Goal: Task Accomplishment & Management: Complete application form

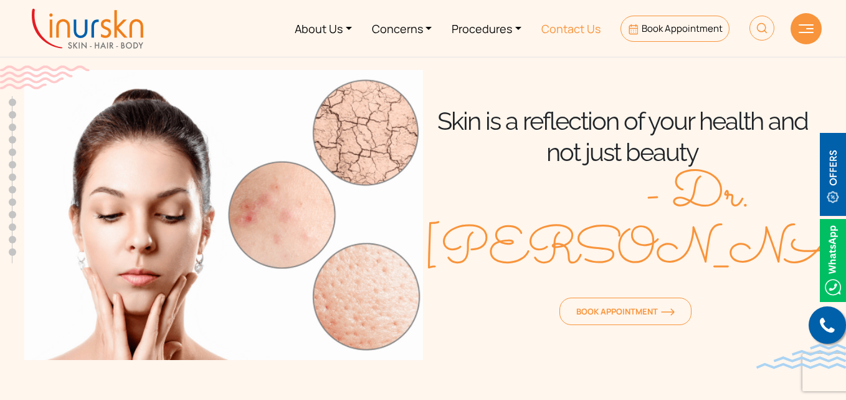
click at [561, 32] on link "Contact Us" at bounding box center [571, 28] width 79 height 47
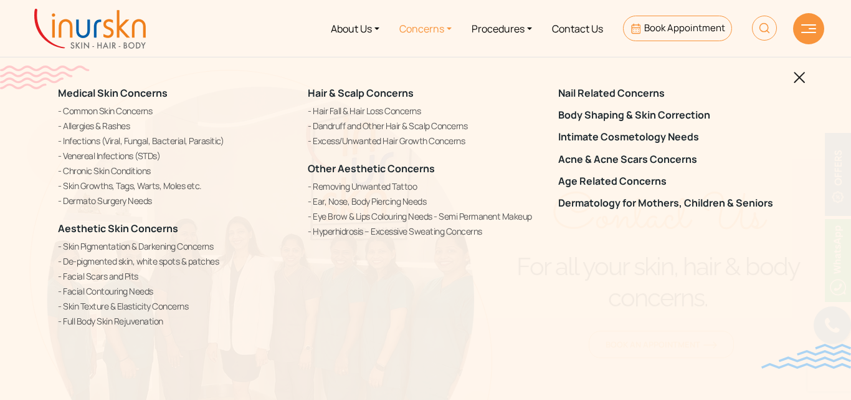
click at [77, 47] on img at bounding box center [90, 29] width 112 height 40
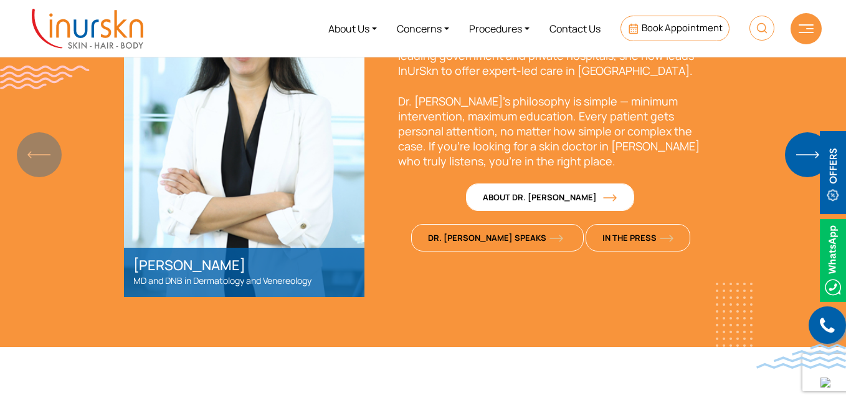
scroll to position [782, 0]
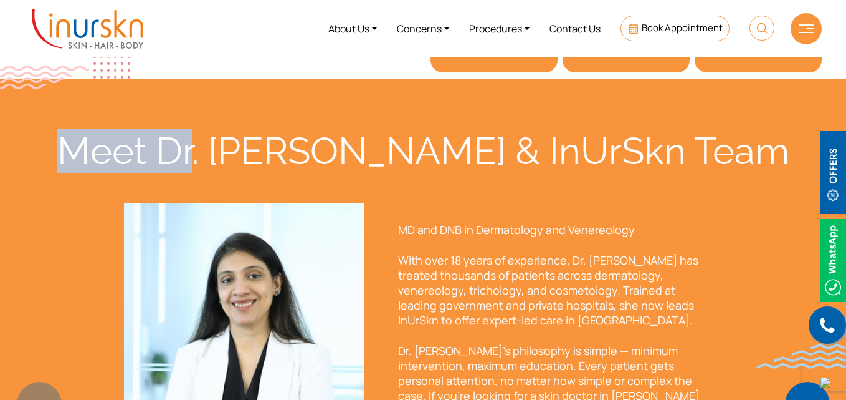
drag, startPoint x: 167, startPoint y: 147, endPoint x: 299, endPoint y: 146, distance: 132.1
click at [299, 146] on div "Meet Dr. [PERSON_NAME] & InUrSkn Team" at bounding box center [423, 150] width 798 height 45
copy div "Meet Dr"
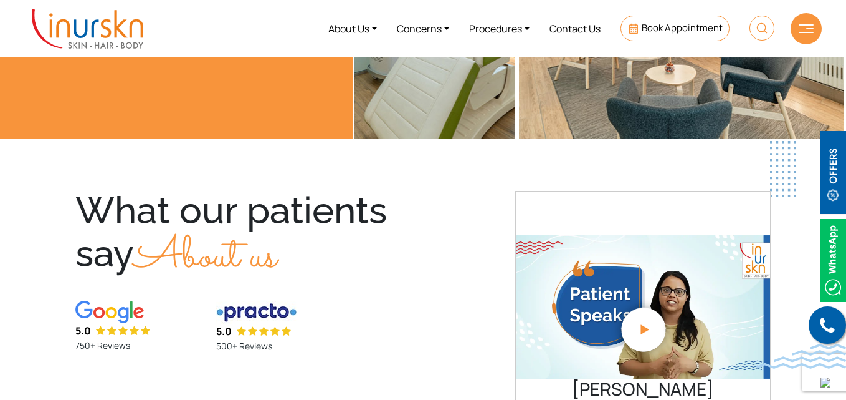
scroll to position [2625, 0]
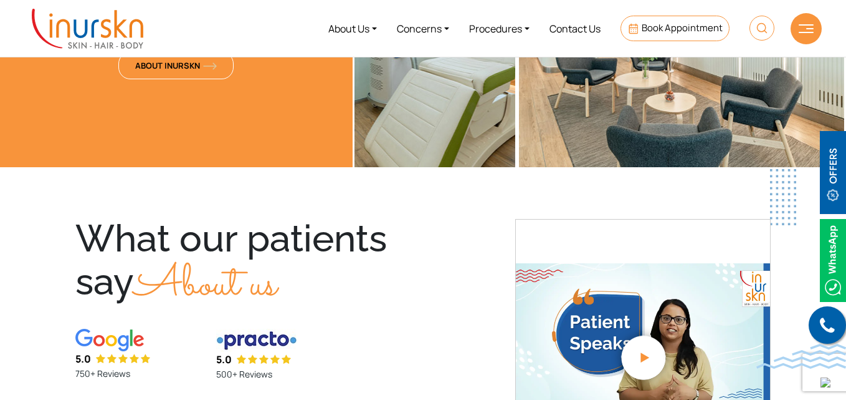
drag, startPoint x: 84, startPoint y: 235, endPoint x: 128, endPoint y: 278, distance: 61.3
click at [128, 279] on div "What our patients say About us" at bounding box center [236, 266] width 323 height 95
copy div "What our patients say"
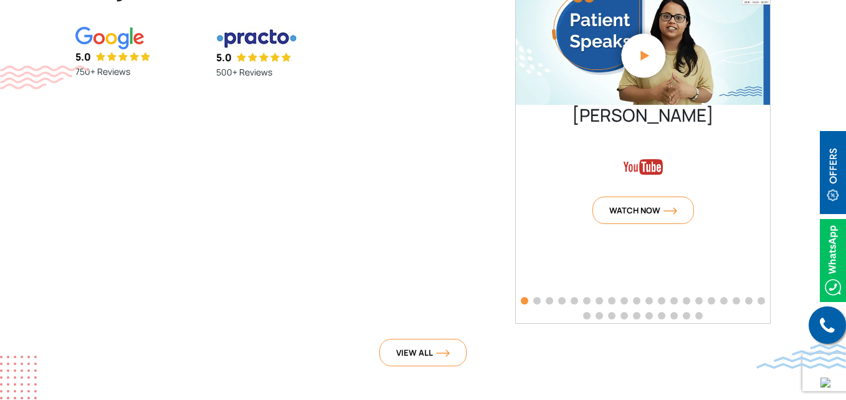
scroll to position [2999, 0]
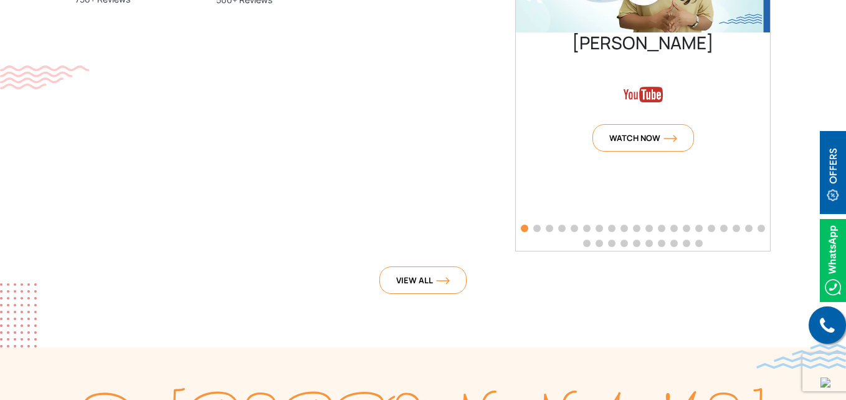
click at [539, 228] on span "Go to slide 2" at bounding box center [537, 227] width 7 height 7
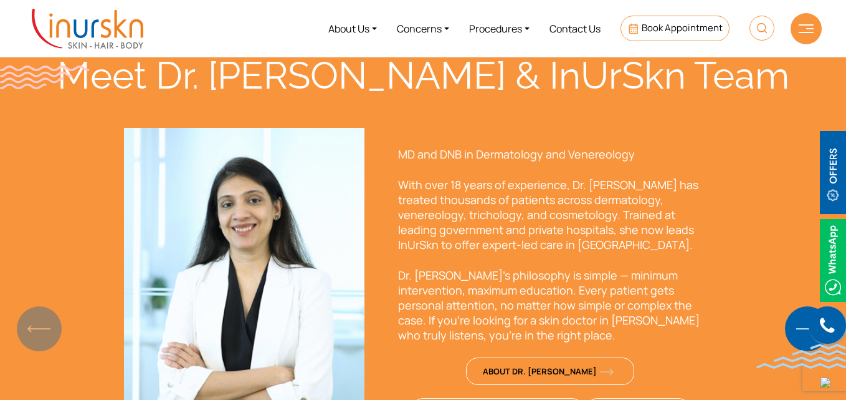
scroll to position [879, 0]
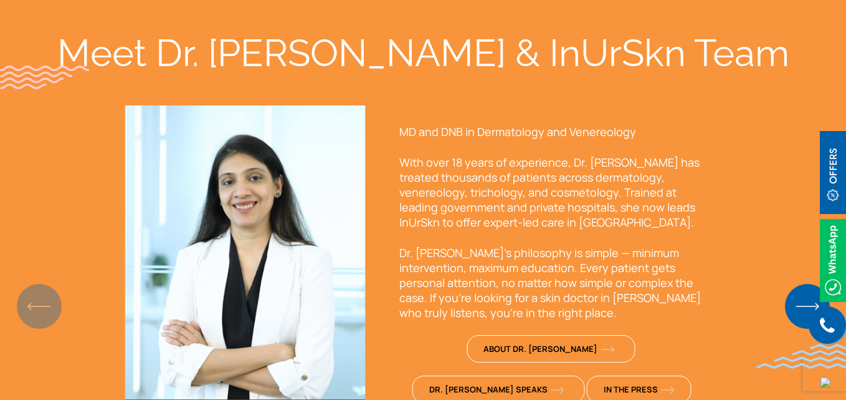
click at [462, 299] on p "Dr. Sejal’s philosophy is simple — minimum intervention, maximum education. Eve…" at bounding box center [552, 282] width 305 height 75
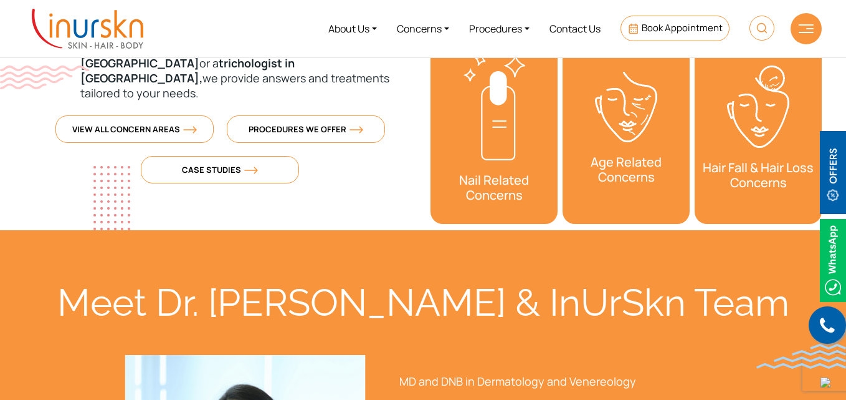
scroll to position [0, 0]
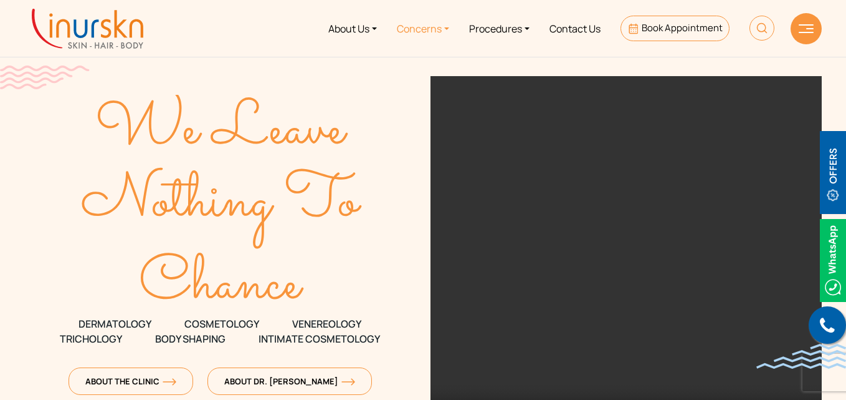
click at [442, 30] on link "Concerns" at bounding box center [423, 28] width 72 height 47
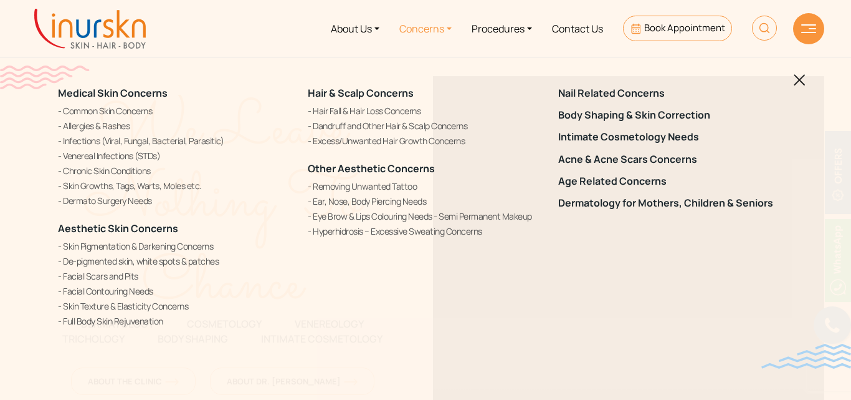
click at [804, 80] on img at bounding box center [800, 80] width 12 height 12
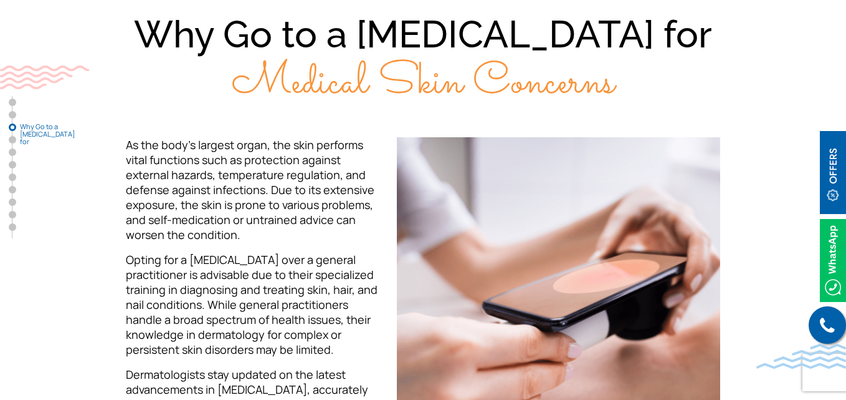
scroll to position [1184, 0]
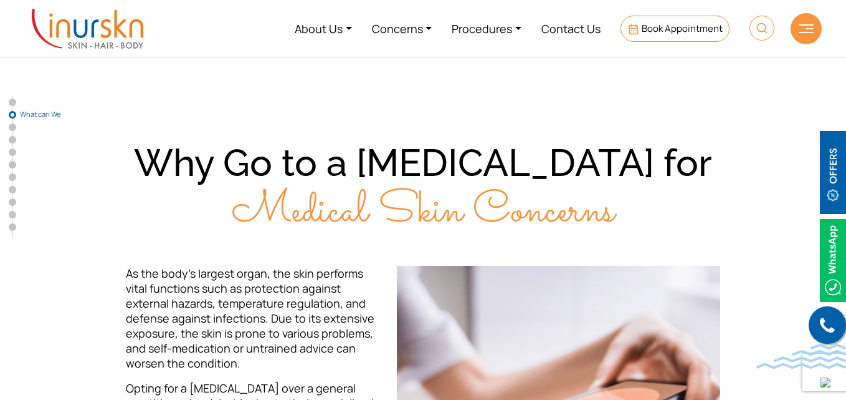
scroll to position [818, 0]
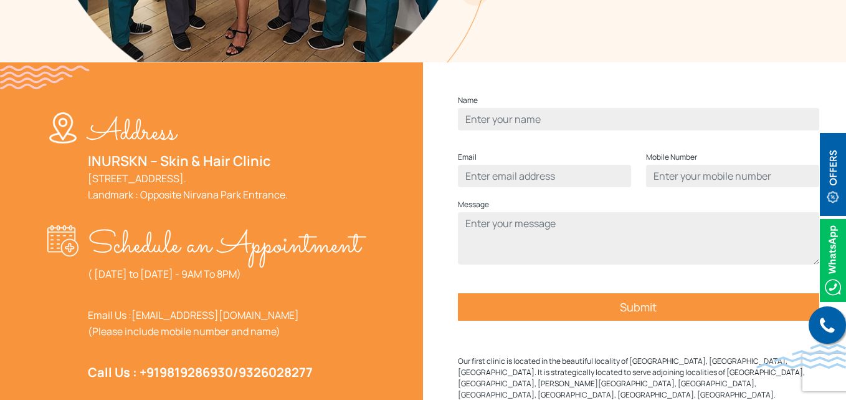
scroll to position [436, 0]
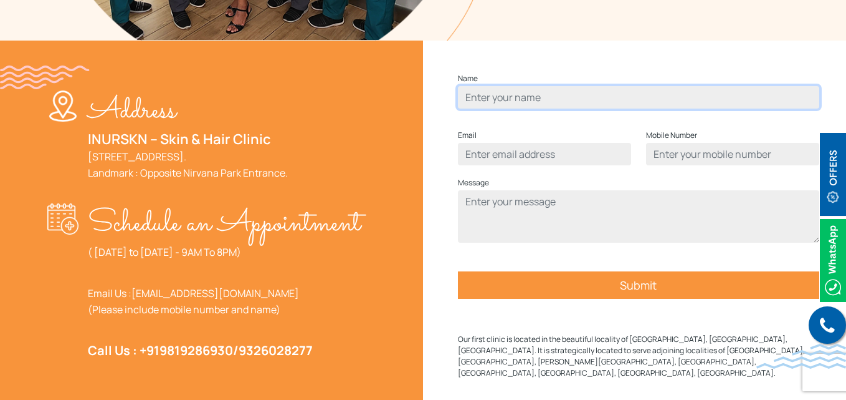
click at [502, 108] on input "Contact form" at bounding box center [639, 97] width 362 height 22
type input "test"
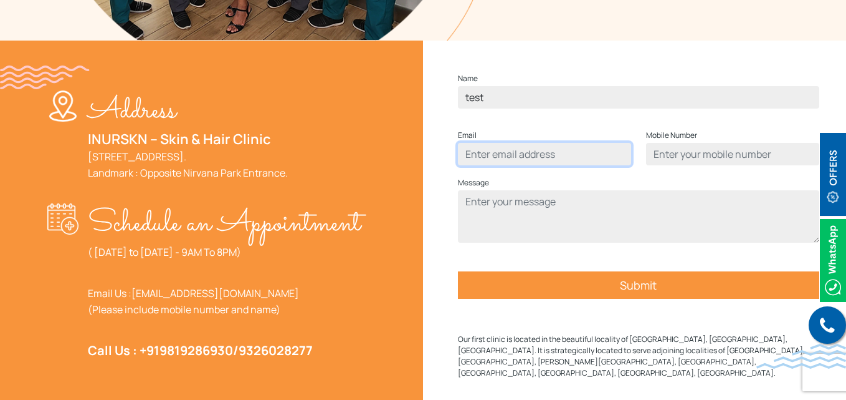
click at [500, 165] on input "Contact form" at bounding box center [544, 154] width 173 height 22
type input "[EMAIL_ADDRESS][DOMAIN_NAME]"
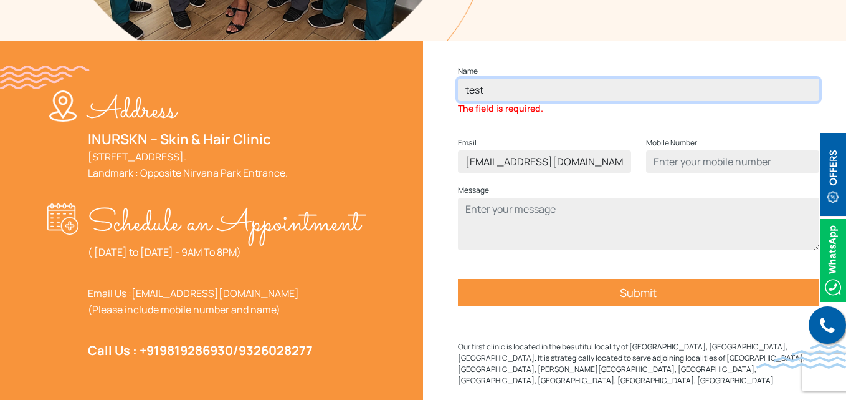
click at [500, 101] on input "test" at bounding box center [639, 90] width 362 height 22
type input "test"
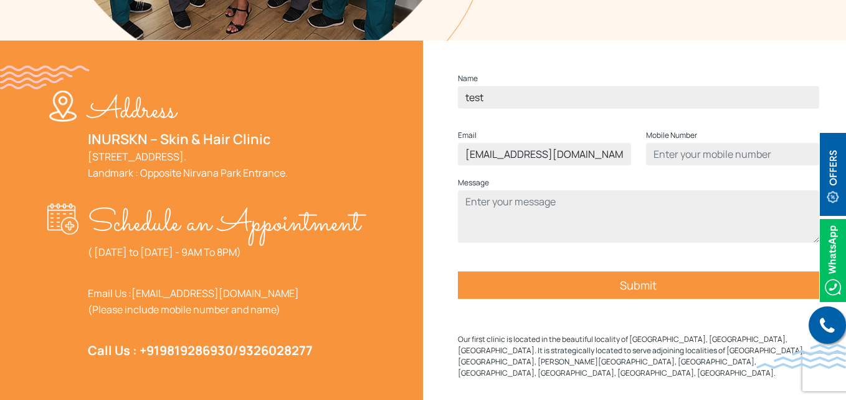
click at [678, 175] on div "Mobile Number" at bounding box center [733, 151] width 188 height 47
click at [678, 165] on input "Contact form" at bounding box center [732, 154] width 173 height 22
type input "1234567890"
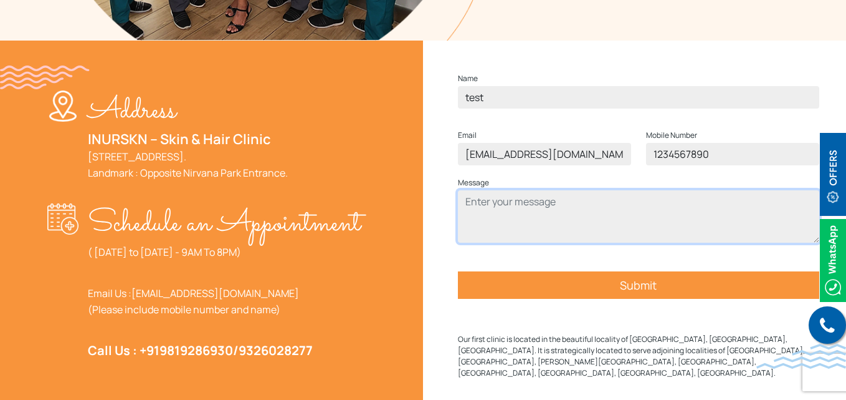
click at [580, 231] on textarea "Contact form" at bounding box center [639, 216] width 362 height 52
type textarea "test"
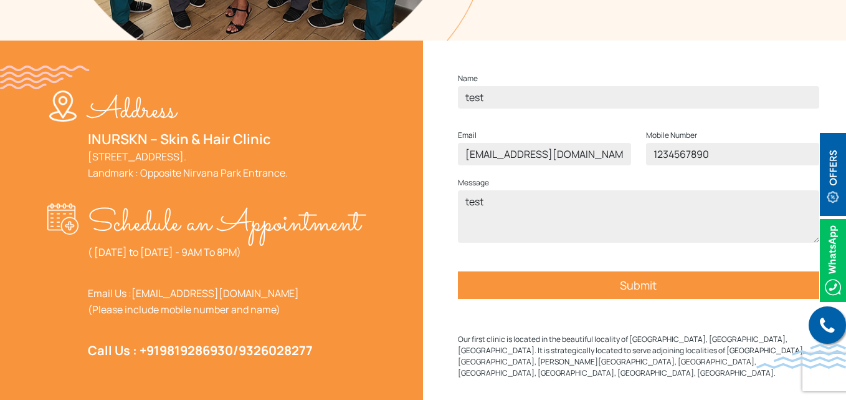
click at [631, 299] on input "Submit" at bounding box center [639, 284] width 362 height 27
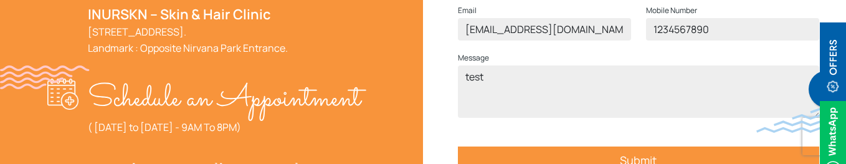
scroll to position [623, 0]
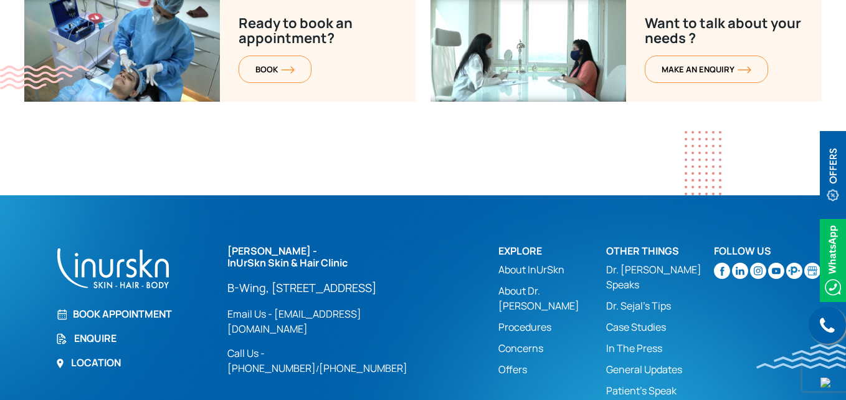
scroll to position [5135, 0]
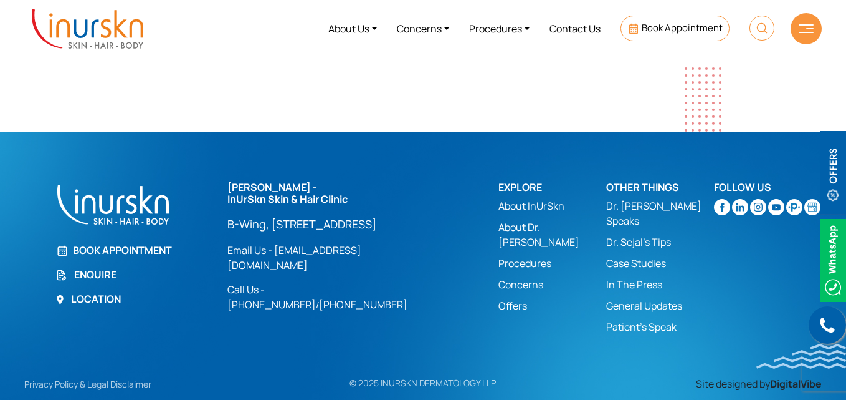
scroll to position [5135, 0]
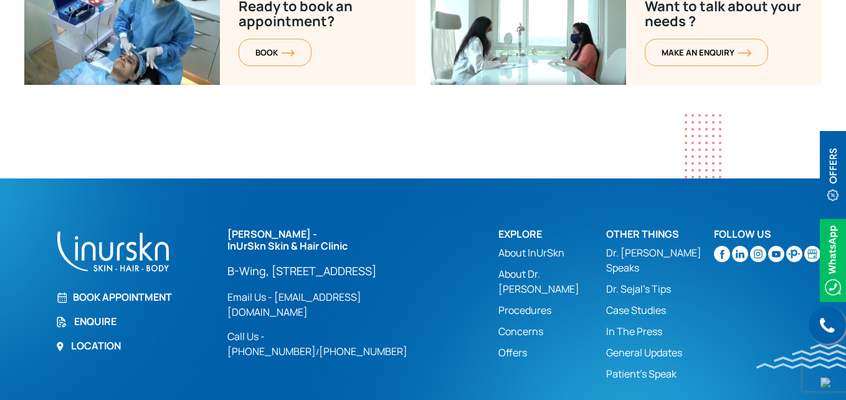
click at [107, 314] on link "Enquire" at bounding box center [133, 321] width 157 height 15
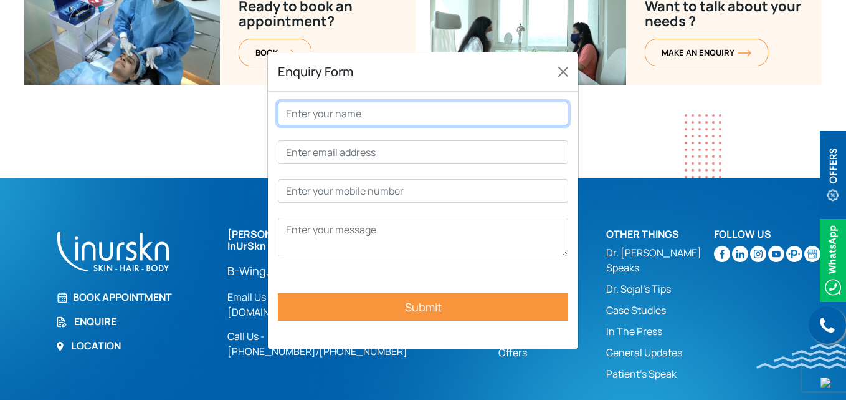
click at [307, 113] on input "Contact form" at bounding box center [423, 114] width 290 height 24
type input "test"
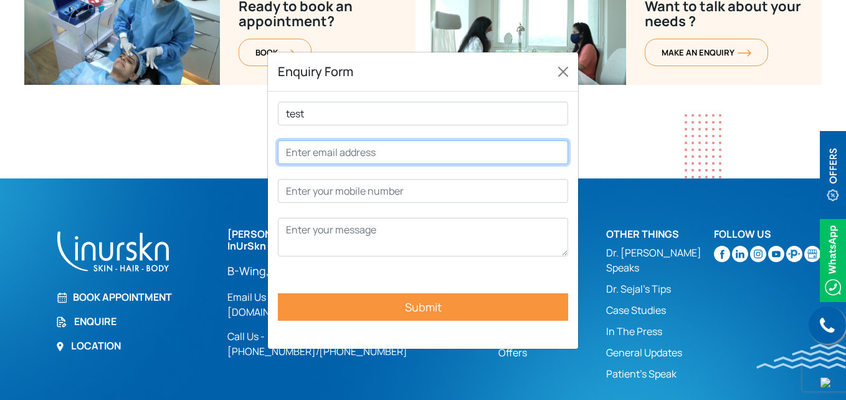
click at [317, 151] on input "Contact form" at bounding box center [423, 152] width 290 height 24
type input "[EMAIL_ADDRESS][DOMAIN_NAME]"
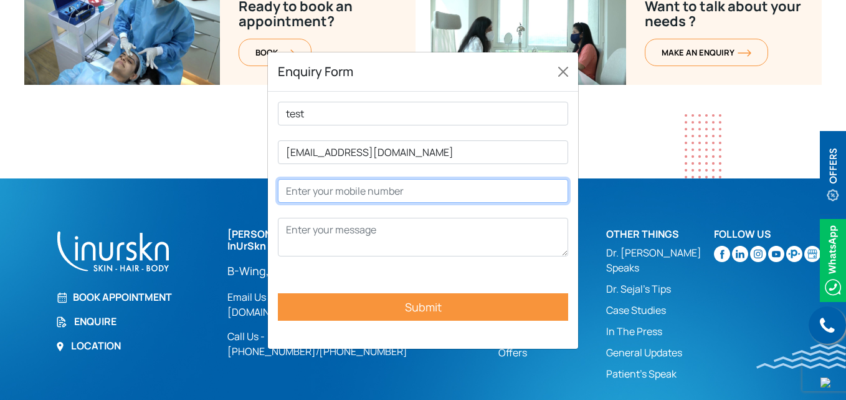
click at [347, 190] on input "Contact form" at bounding box center [423, 191] width 290 height 24
type input "1234567890"
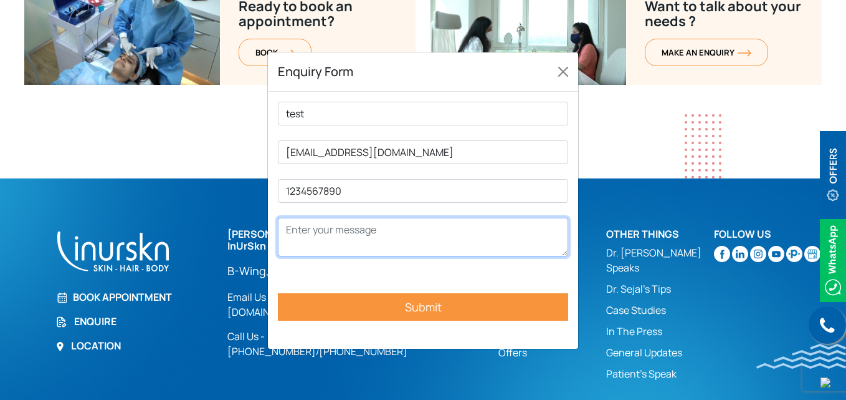
click at [352, 242] on textarea "Contact form" at bounding box center [423, 237] width 290 height 39
type textarea "test"
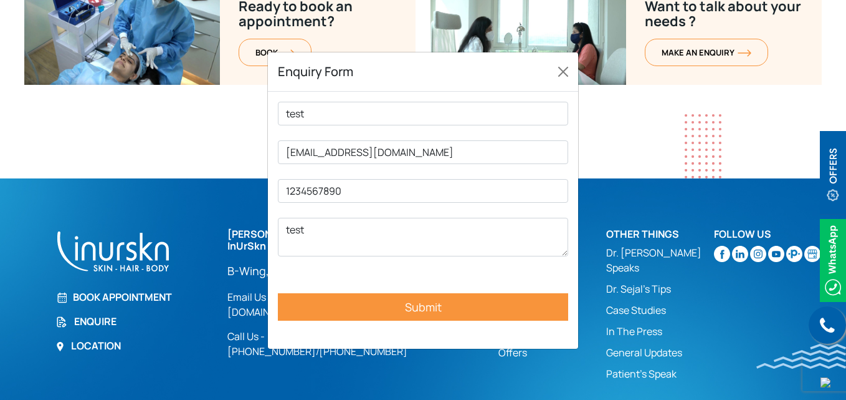
click at [405, 309] on input "Submit" at bounding box center [423, 306] width 290 height 27
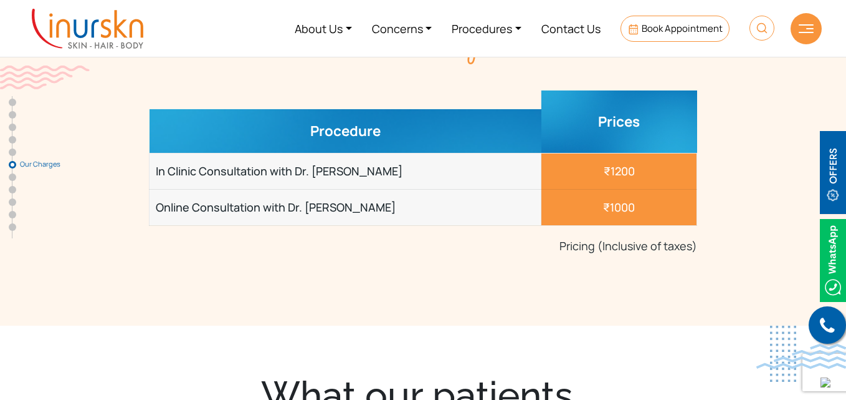
scroll to position [2929, 0]
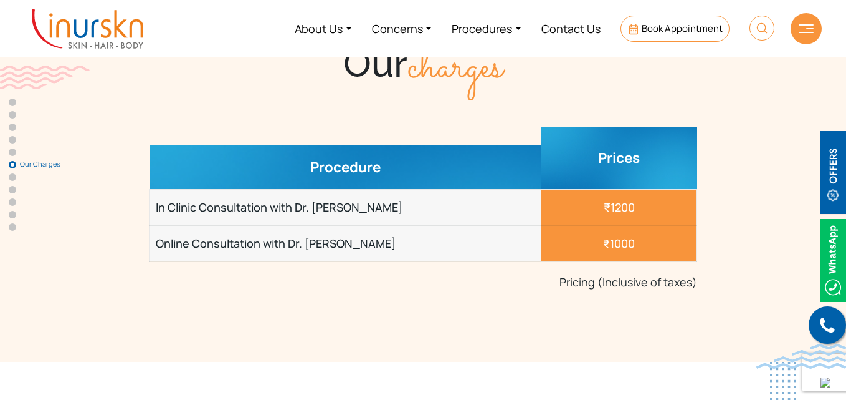
click at [314, 189] on td "In Clinic Consultation with Dr. [PERSON_NAME]" at bounding box center [346, 207] width 392 height 36
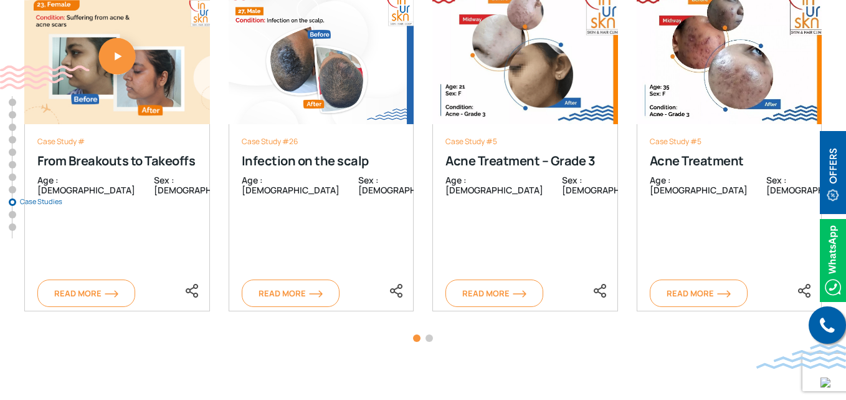
scroll to position [4737, 0]
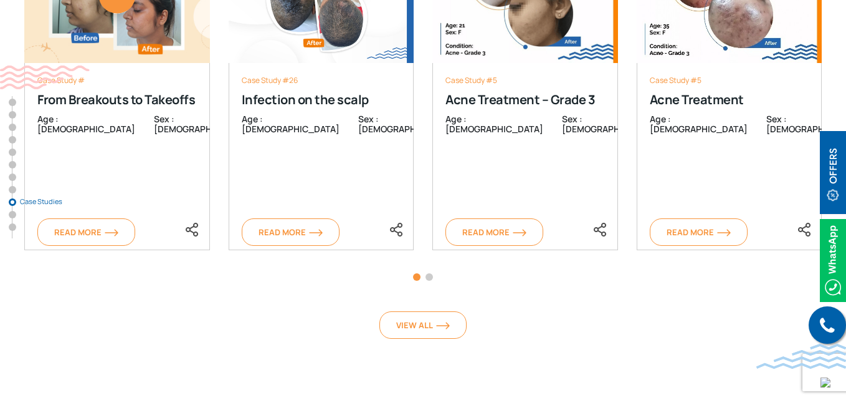
click at [431, 273] on span "Go to slide 2" at bounding box center [429, 276] width 7 height 7
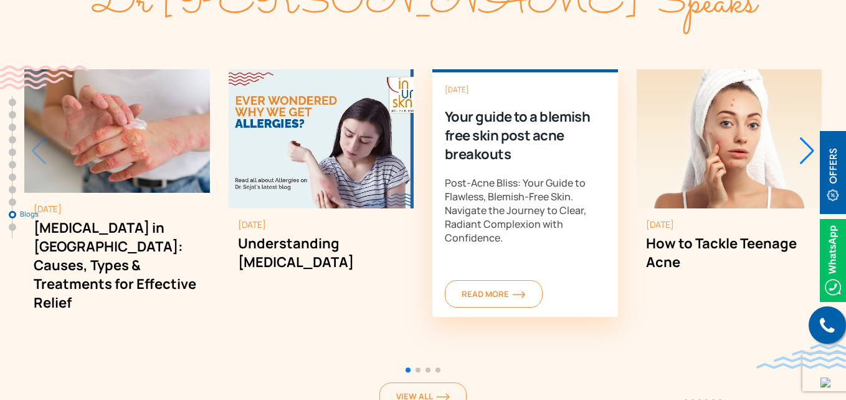
scroll to position [5236, 0]
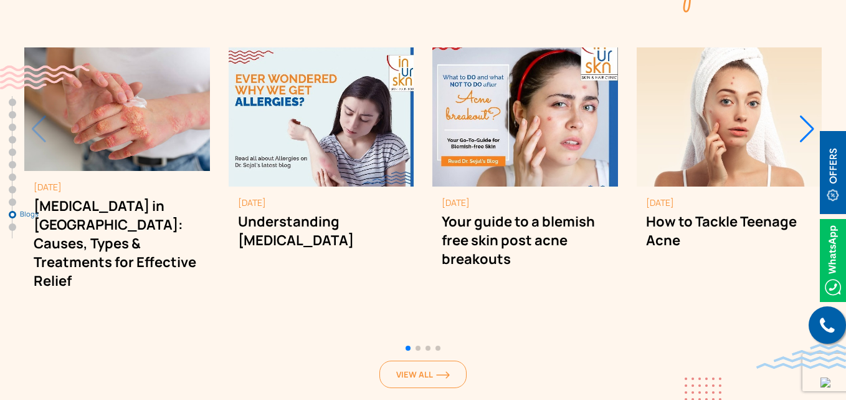
click at [805, 115] on div "Next slide" at bounding box center [807, 128] width 17 height 27
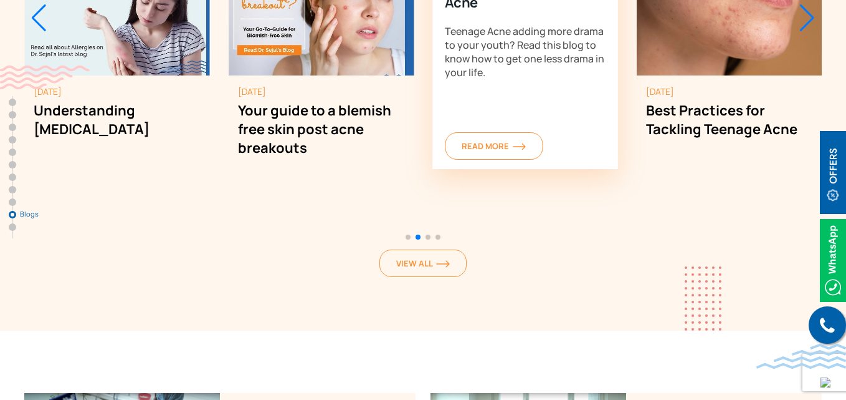
scroll to position [5423, 0]
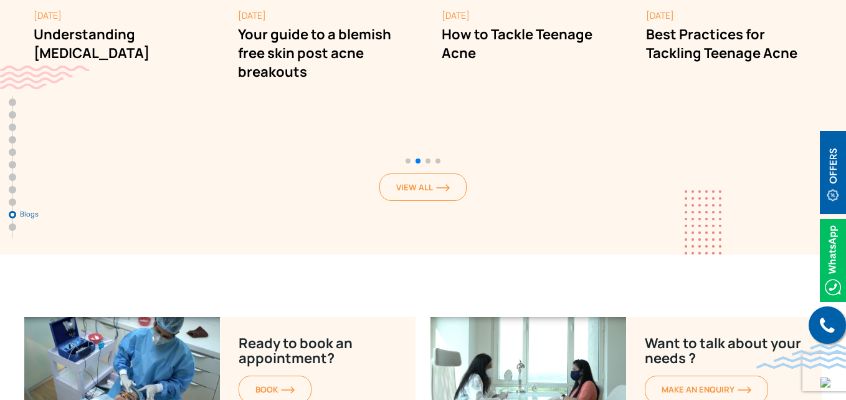
click at [439, 158] on span "Go to slide 4" at bounding box center [438, 160] width 5 height 5
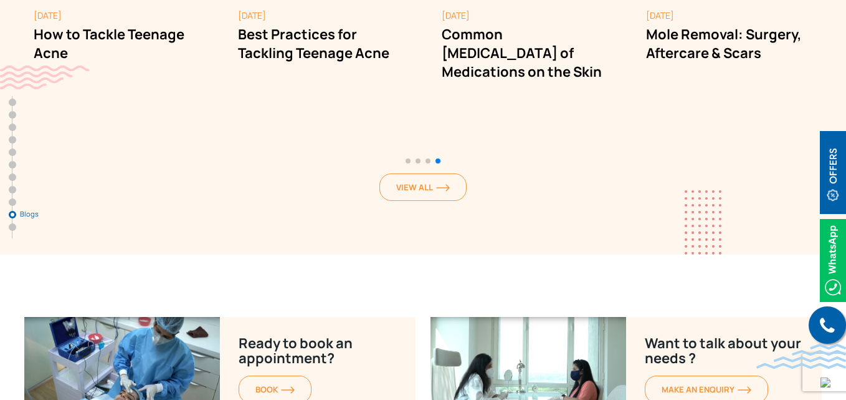
click at [428, 158] on span "Go to slide 3" at bounding box center [428, 160] width 5 height 5
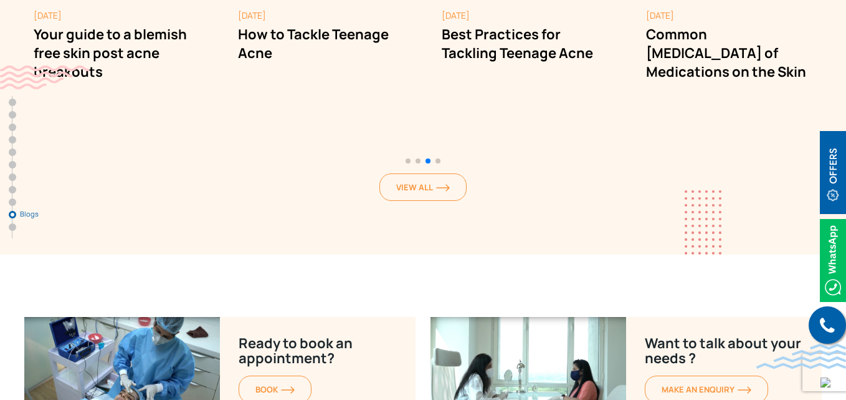
click at [419, 158] on span "Go to slide 2" at bounding box center [418, 160] width 5 height 5
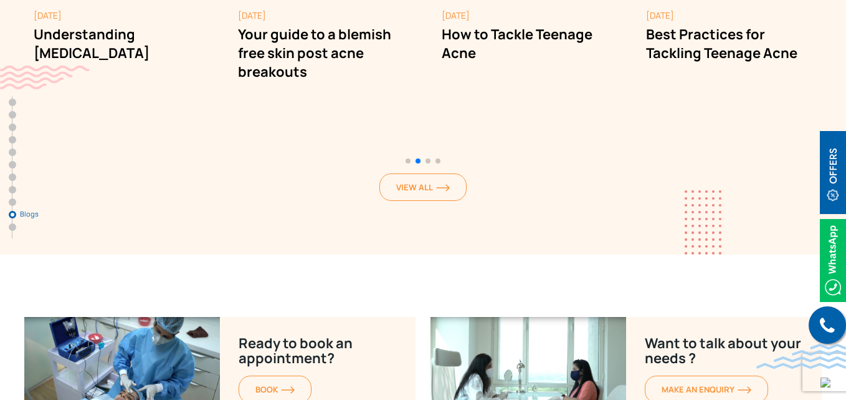
click at [410, 158] on span "Go to slide 1" at bounding box center [408, 160] width 5 height 5
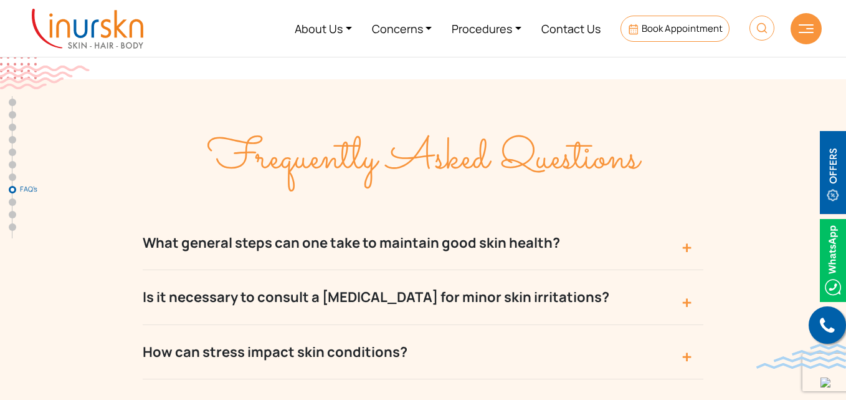
scroll to position [3533, 0]
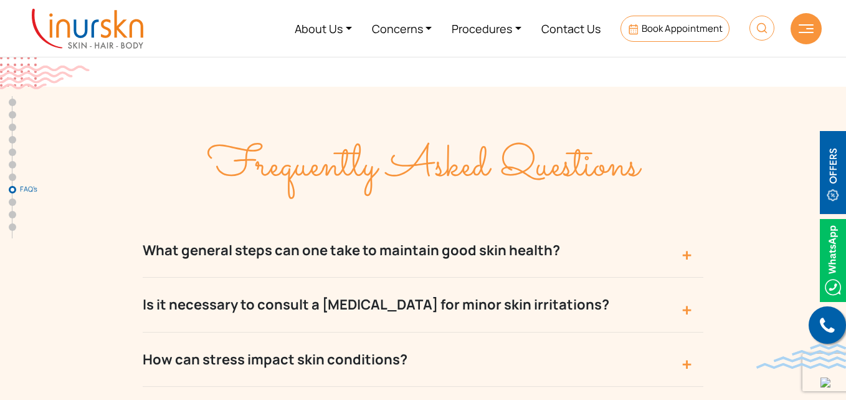
click at [418, 223] on button "What general steps can one take to maintain good skin health?" at bounding box center [423, 250] width 561 height 54
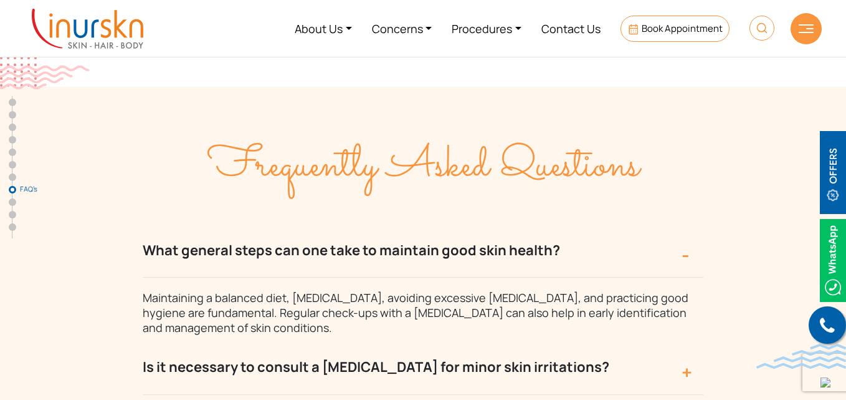
click at [418, 223] on button "What general steps can one take to maintain good skin health?" at bounding box center [423, 250] width 561 height 54
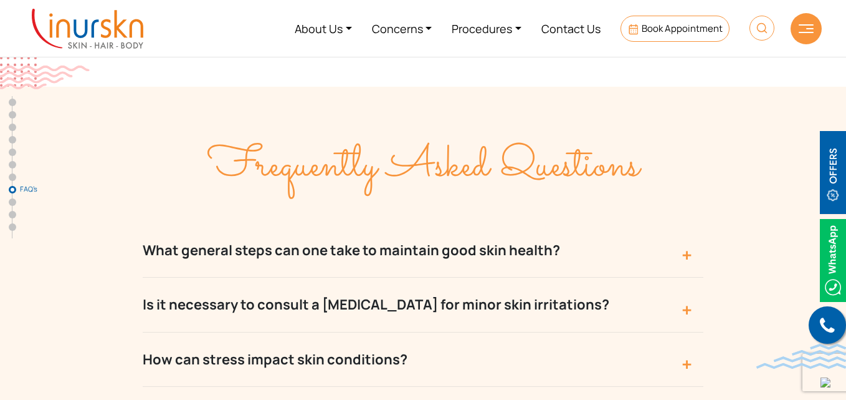
click at [431, 277] on button "Is it necessary to consult a dermatologist for minor skin irritations?" at bounding box center [423, 304] width 561 height 54
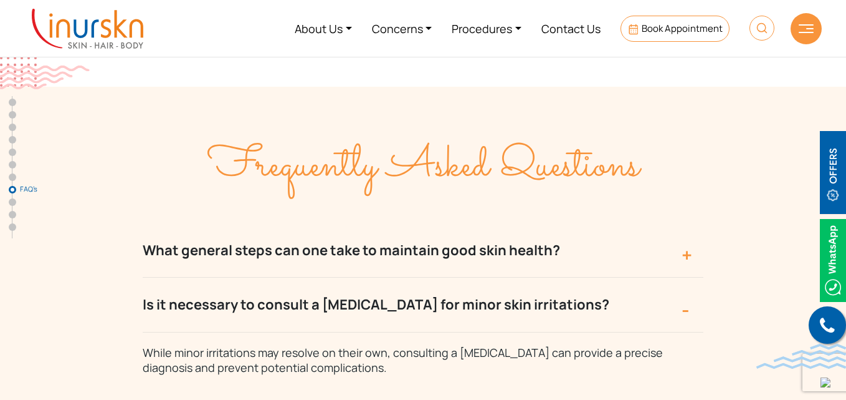
click at [431, 277] on button "Is it necessary to consult a dermatologist for minor skin irritations?" at bounding box center [423, 304] width 561 height 54
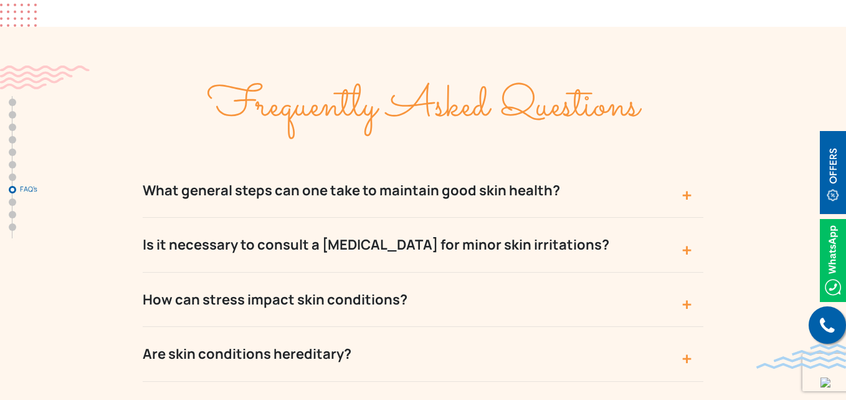
scroll to position [3657, 0]
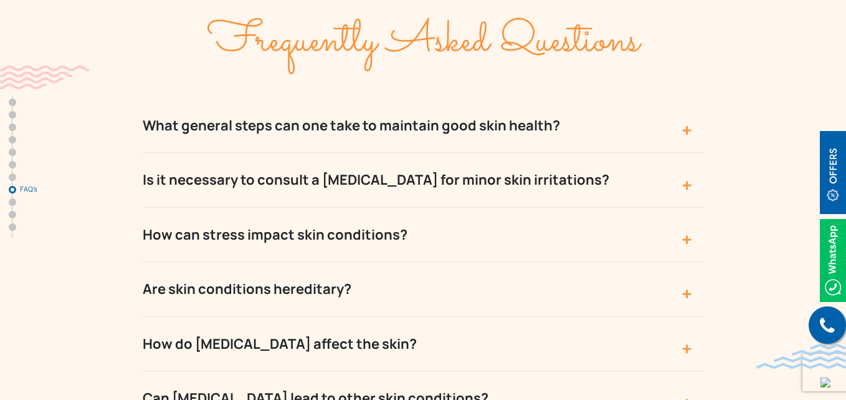
click at [383, 208] on button "How can stress impact skin conditions?" at bounding box center [423, 235] width 561 height 54
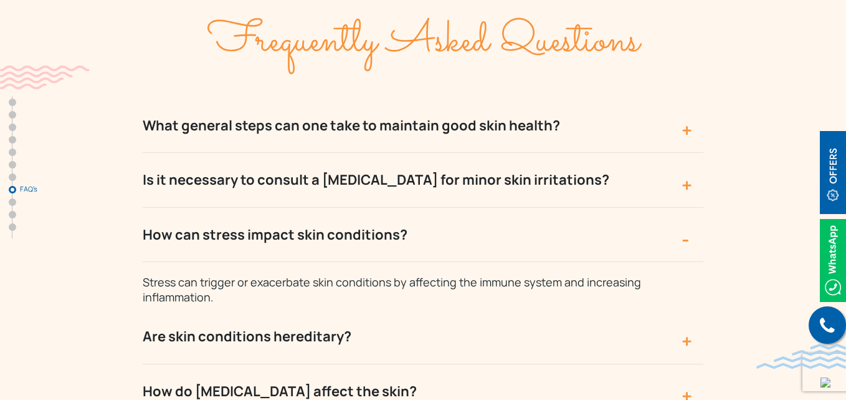
click at [383, 208] on button "How can stress impact skin conditions?" at bounding box center [423, 235] width 561 height 54
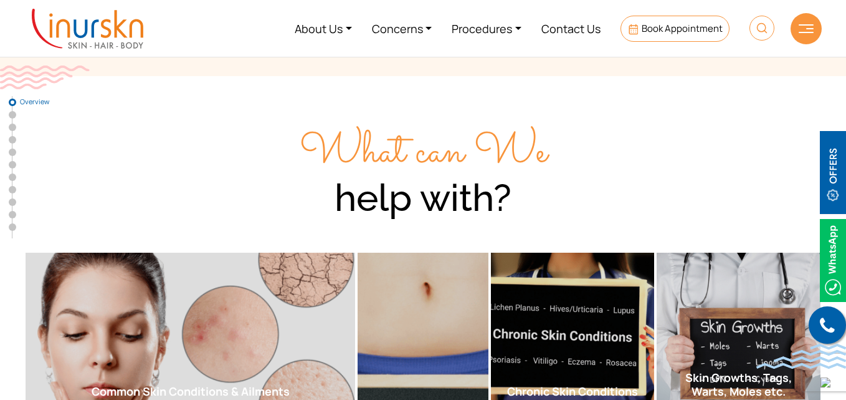
scroll to position [0, 0]
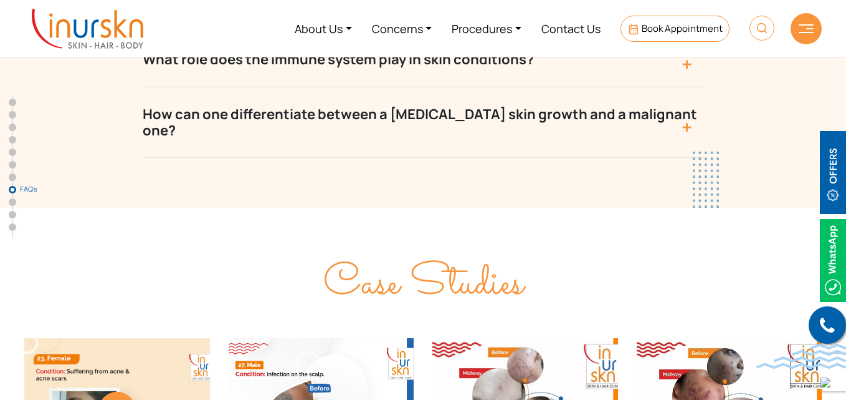
scroll to position [4315, 0]
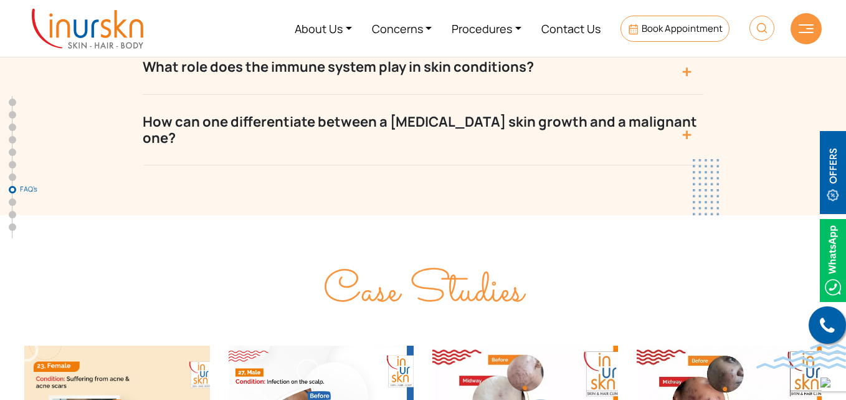
click at [376, 259] on span "Case Studies" at bounding box center [423, 291] width 200 height 65
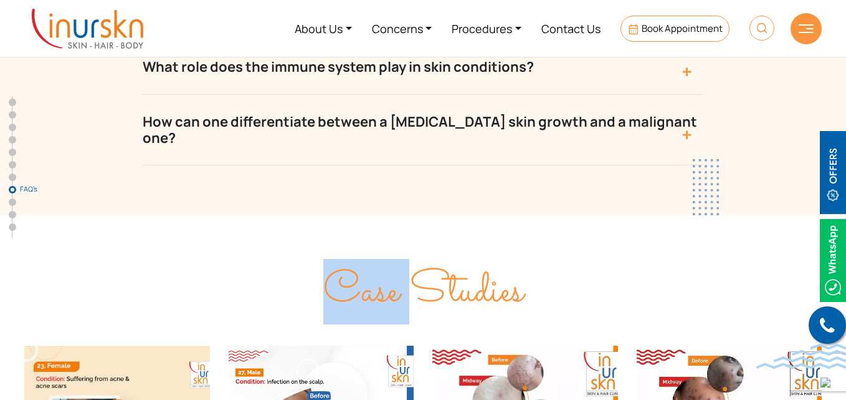
click at [376, 259] on span "Case Studies" at bounding box center [423, 291] width 200 height 65
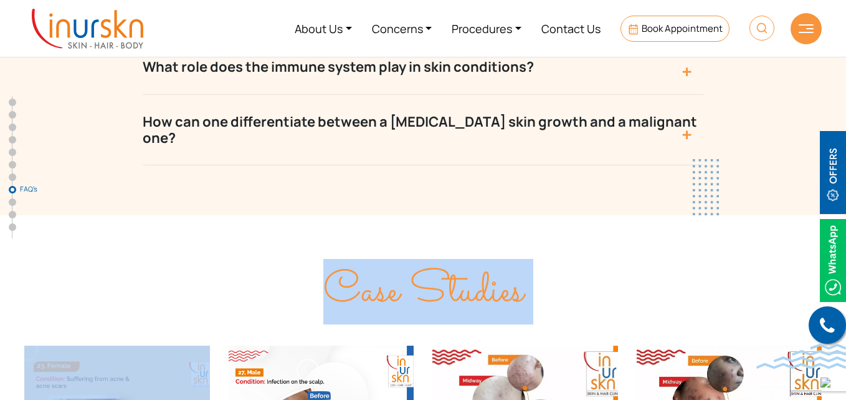
click at [376, 259] on span "Case Studies" at bounding box center [423, 291] width 200 height 65
copy div "Case Studies"
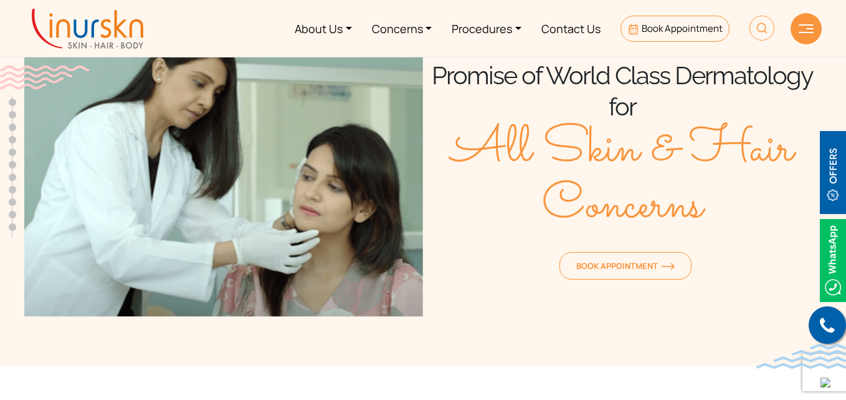
scroll to position [0, 0]
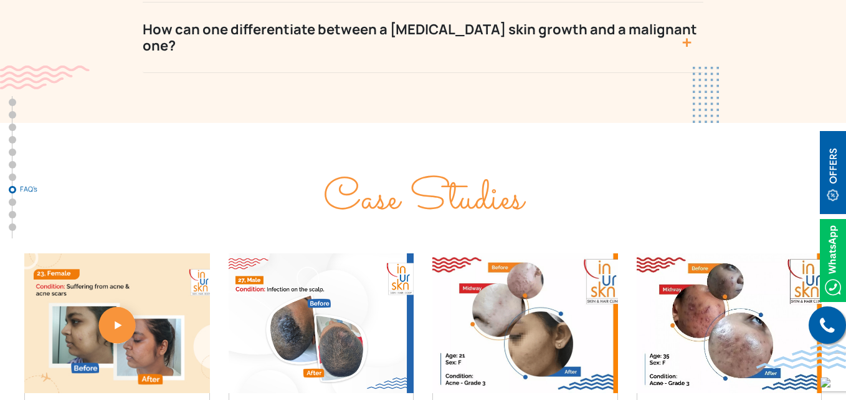
scroll to position [4470, 0]
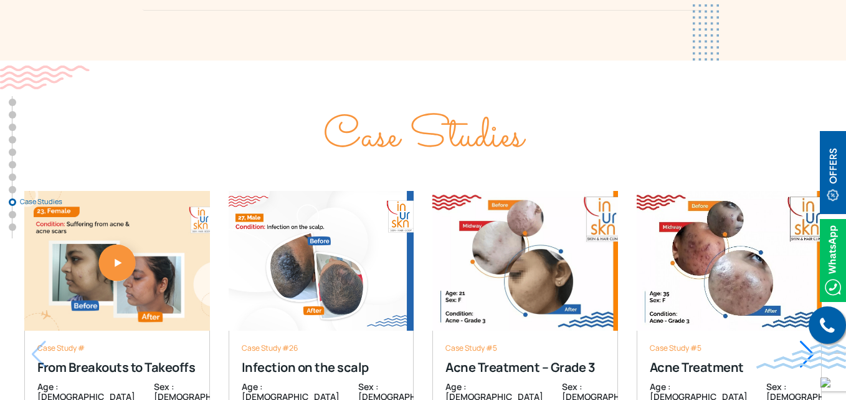
click at [803, 340] on div "Next slide" at bounding box center [807, 353] width 17 height 27
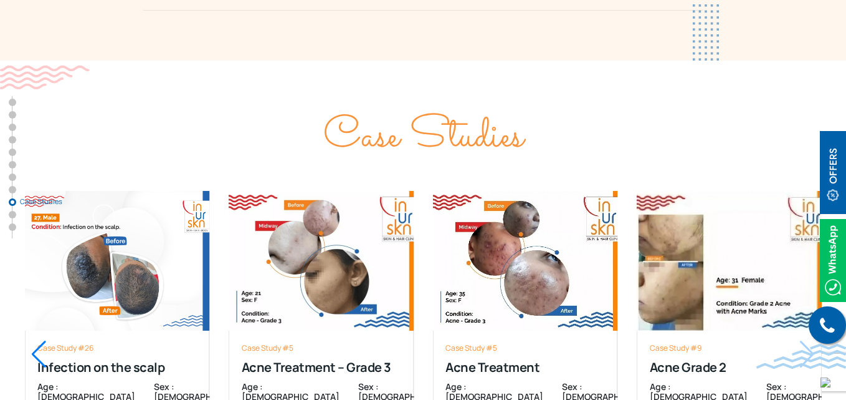
click at [803, 290] on div "Case Study #9 Acne Grade 2 Age : 31 Sex : female Read More Case Study #9 Acne G…" at bounding box center [730, 338] width 186 height 357
click at [36, 340] on div "Previous slide" at bounding box center [39, 353] width 17 height 27
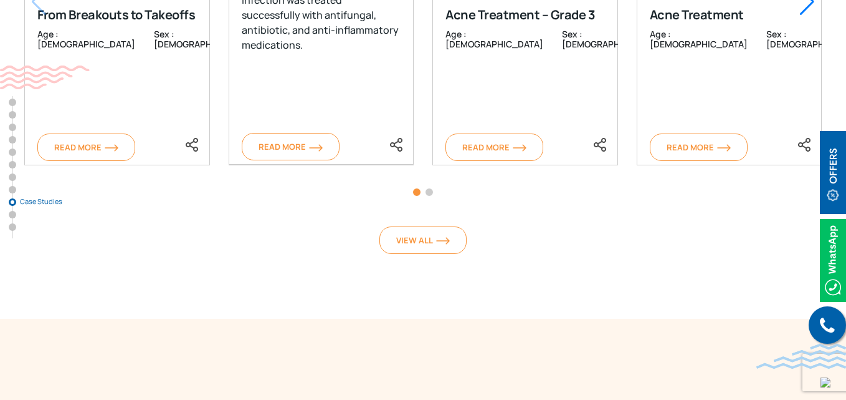
scroll to position [4843, 0]
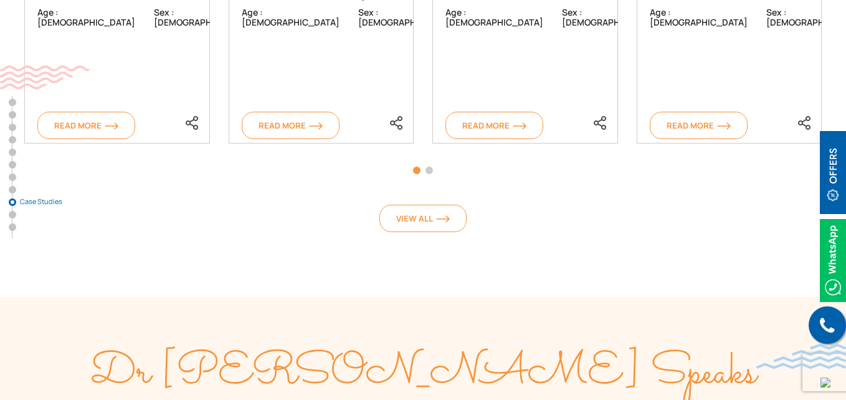
click at [429, 166] on span "Go to slide 2" at bounding box center [429, 169] width 7 height 7
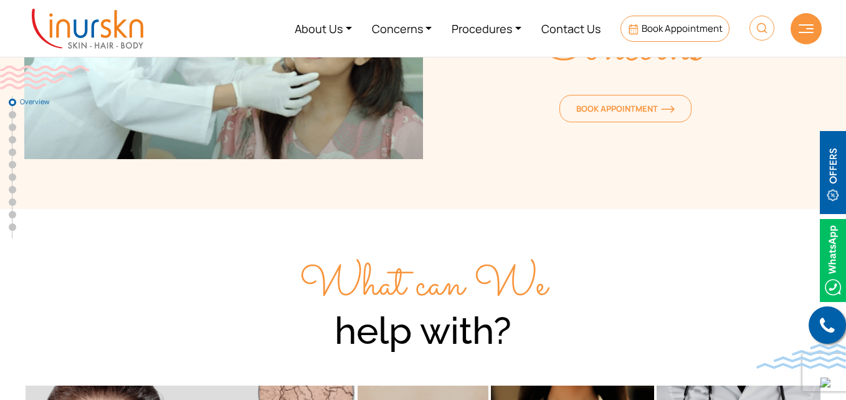
scroll to position [0, 0]
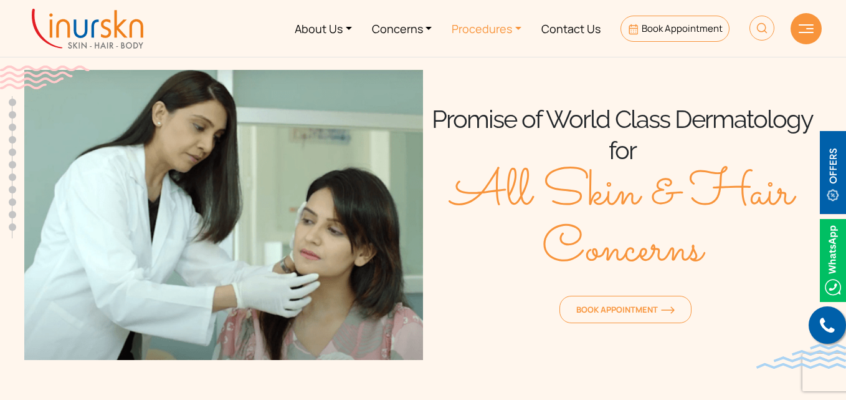
click at [521, 29] on link "Procedures" at bounding box center [487, 28] width 90 height 47
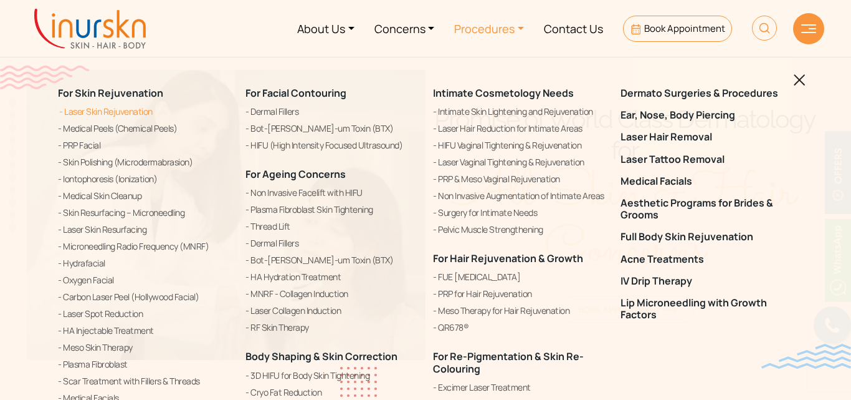
click at [125, 112] on link "Laser Skin Rejuvenation" at bounding box center [144, 111] width 173 height 15
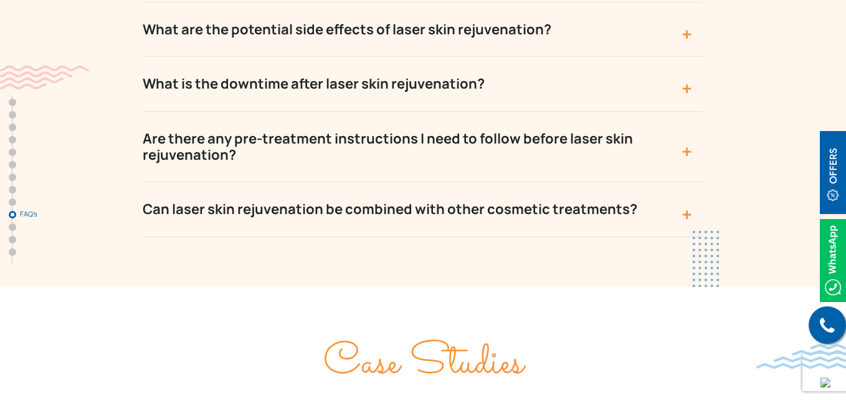
scroll to position [5983, 0]
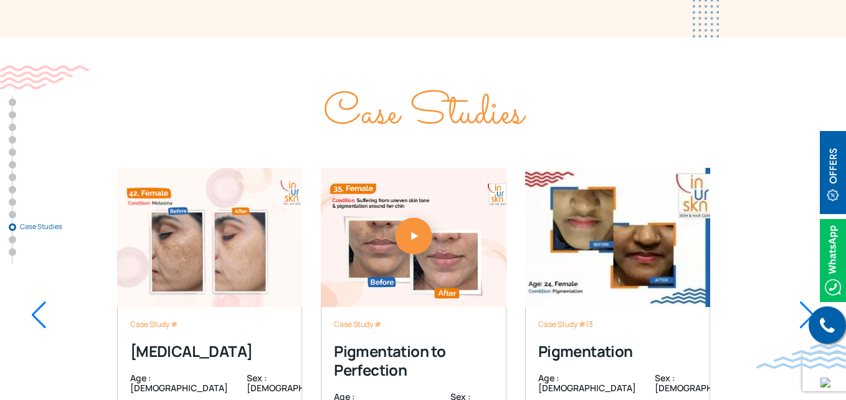
click at [39, 301] on div at bounding box center [39, 314] width 17 height 27
click at [807, 301] on div at bounding box center [807, 314] width 17 height 27
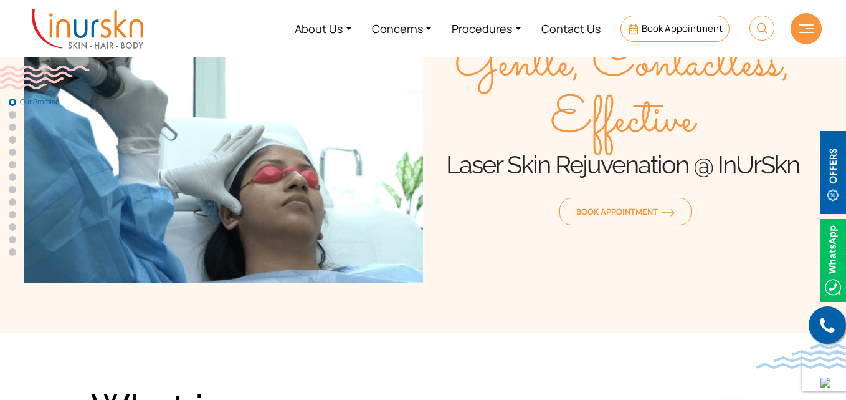
scroll to position [85, 0]
